Goal: Navigation & Orientation: Understand site structure

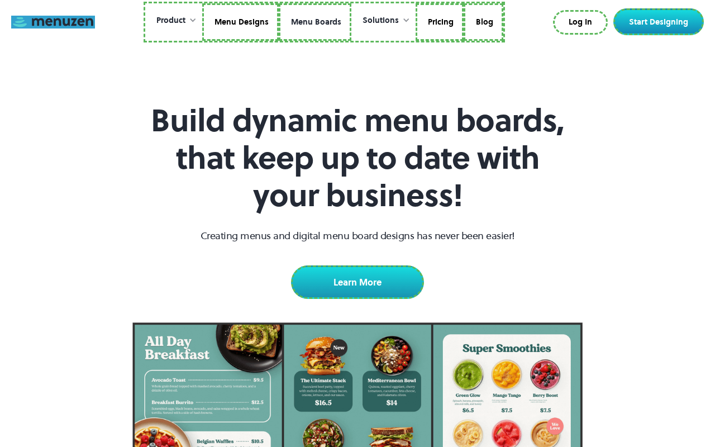
click at [53, 22] on link at bounding box center [53, 22] width 84 height 13
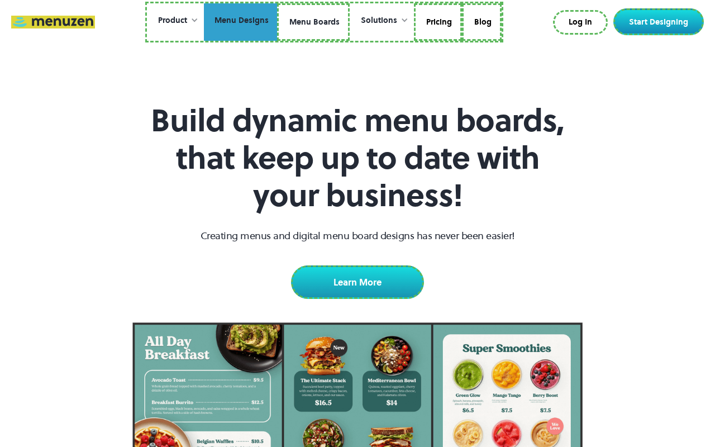
click at [241, 22] on link "Menu Designs" at bounding box center [240, 22] width 73 height 38
click at [313, 22] on link "Menu Boards" at bounding box center [313, 22] width 73 height 38
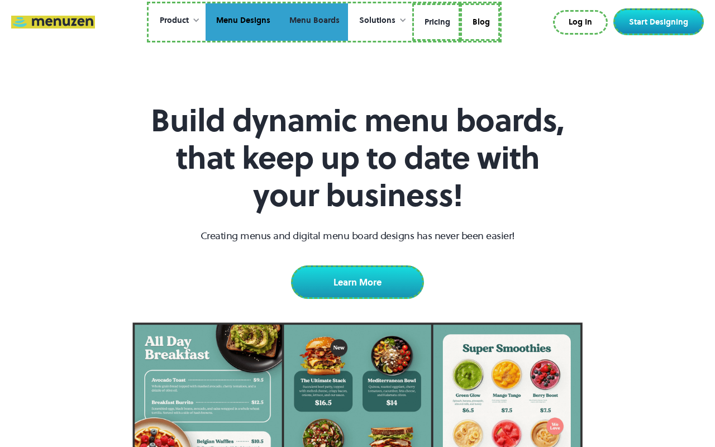
click at [435, 22] on link "Pricing" at bounding box center [436, 22] width 48 height 38
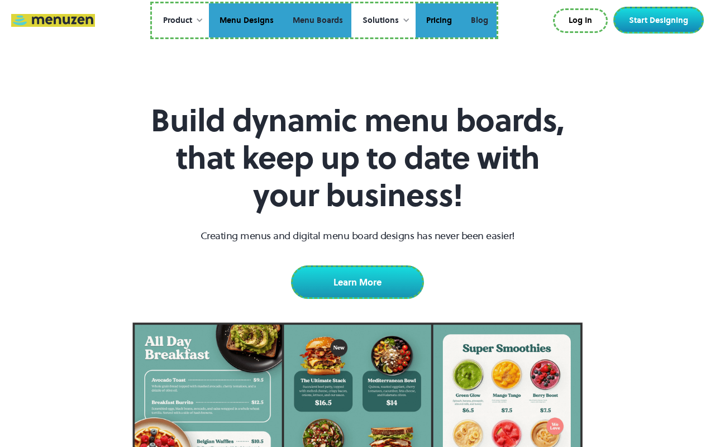
click at [478, 20] on link "Blog" at bounding box center [478, 20] width 36 height 35
